Goal: Information Seeking & Learning: Check status

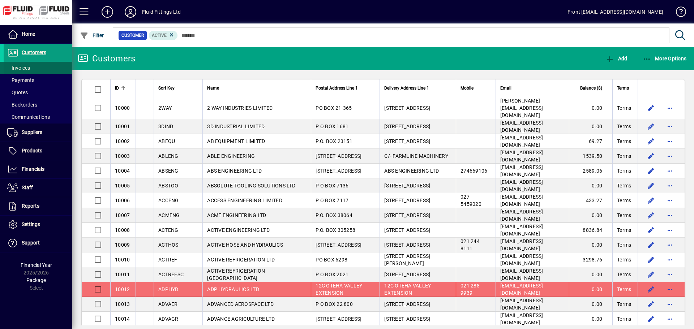
click at [27, 65] on span "Invoices" at bounding box center [18, 68] width 23 height 6
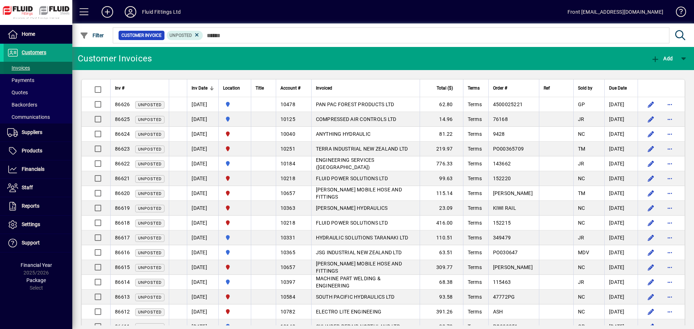
click at [26, 68] on span "Invoices" at bounding box center [18, 68] width 23 height 6
click at [33, 54] on span "Customers" at bounding box center [34, 53] width 25 height 6
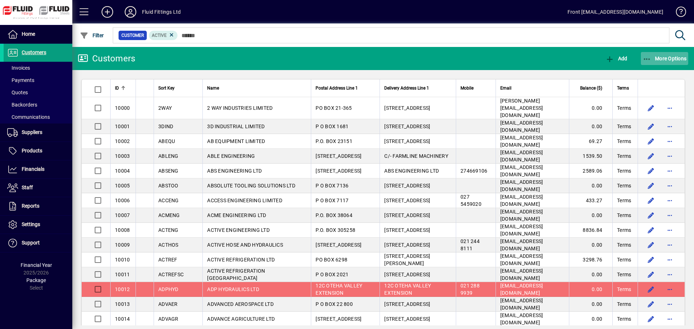
click at [661, 61] on span "More Options" at bounding box center [665, 59] width 44 height 6
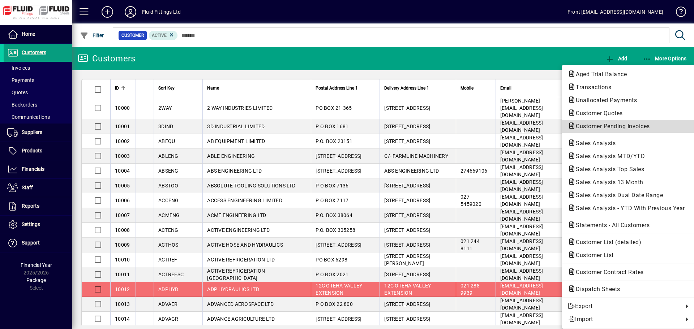
click at [601, 127] on span "Customer Pending Invoices" at bounding box center [611, 126] width 86 height 7
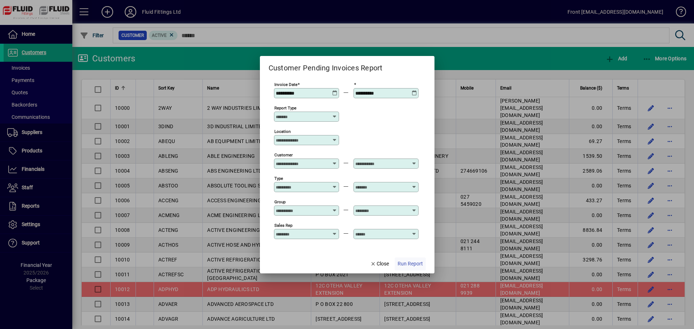
click at [404, 264] on span "Run Report" at bounding box center [410, 264] width 25 height 8
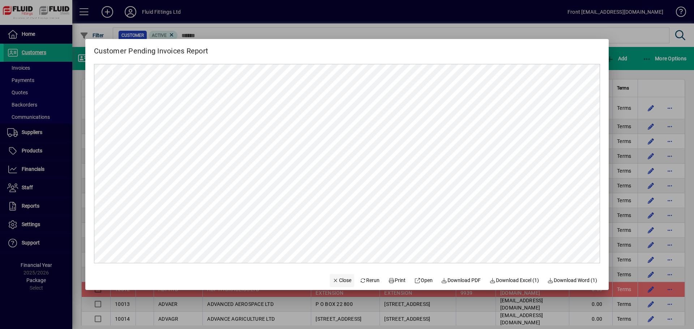
click at [333, 282] on span "Close" at bounding box center [342, 281] width 19 height 8
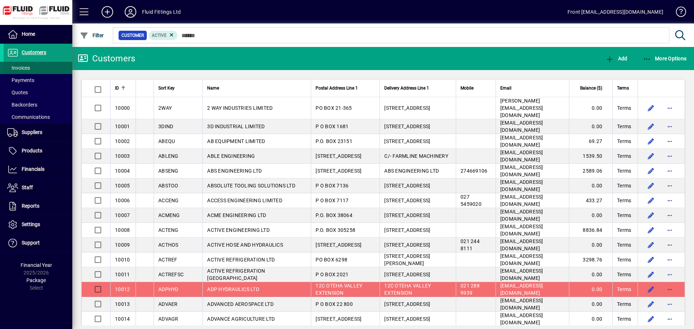
click at [29, 70] on span "Invoices" at bounding box center [18, 68] width 23 height 6
